Goal: Task Accomplishment & Management: Manage account settings

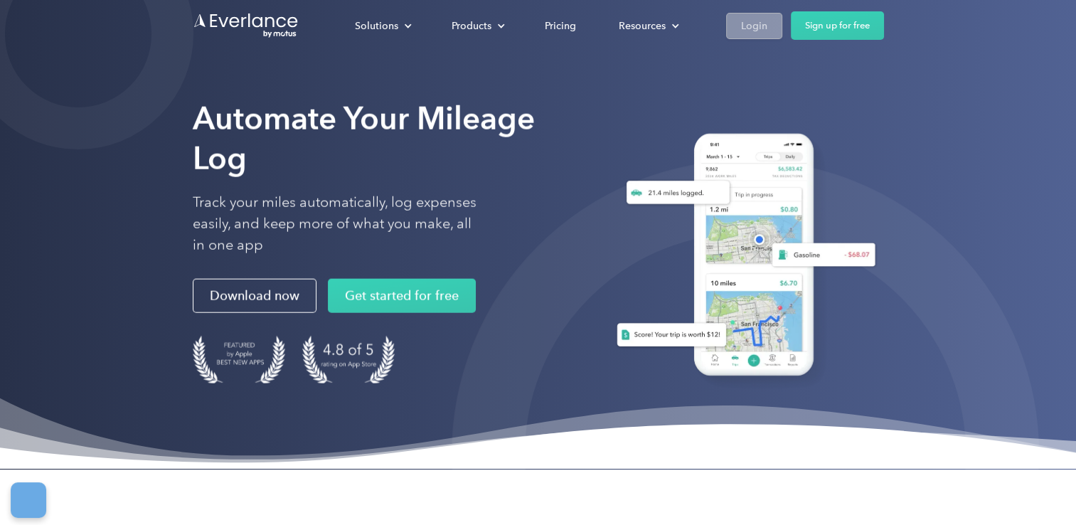
click at [760, 23] on div "Login" at bounding box center [754, 26] width 26 height 18
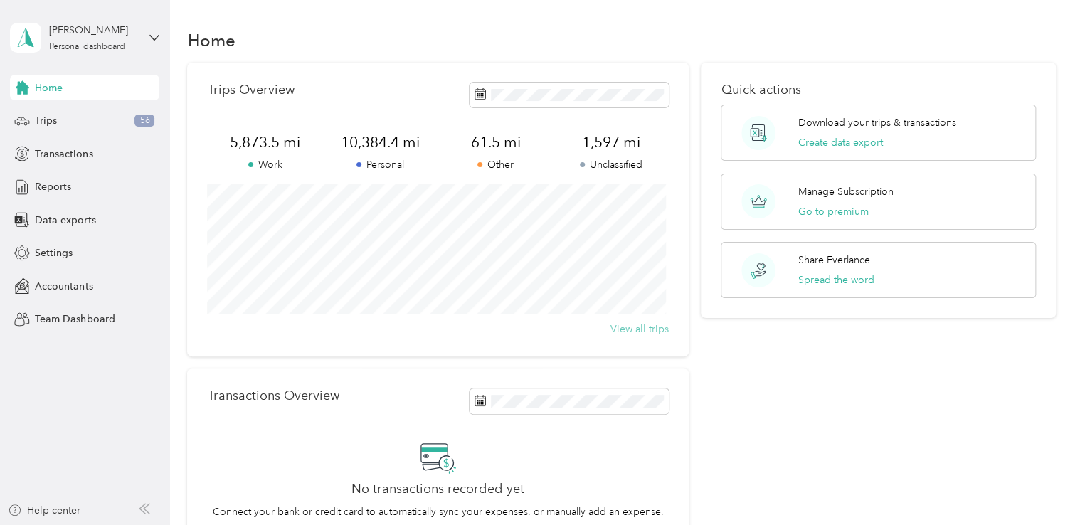
click at [644, 329] on button "View all trips" at bounding box center [639, 329] width 58 height 15
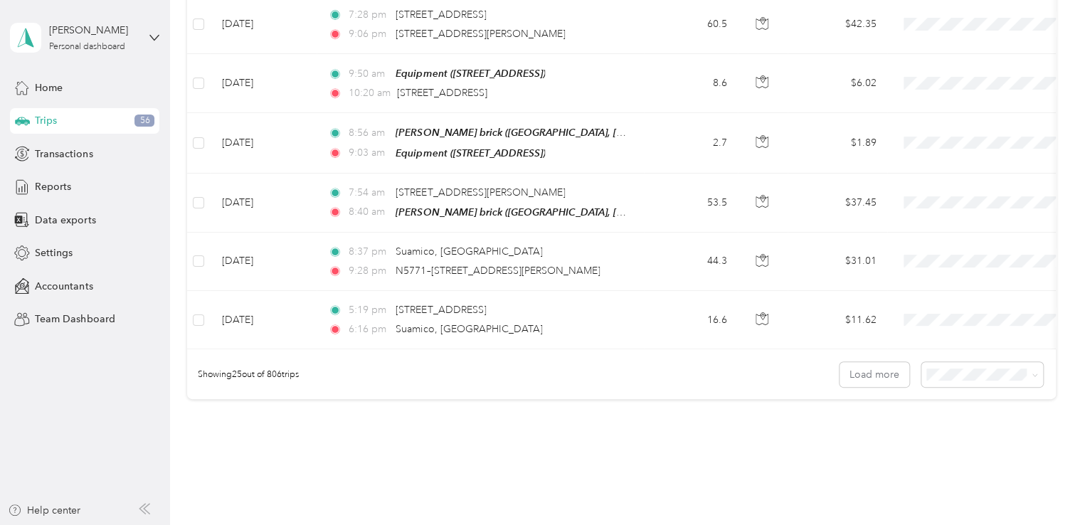
scroll to position [1427, 0]
